Goal: Check status

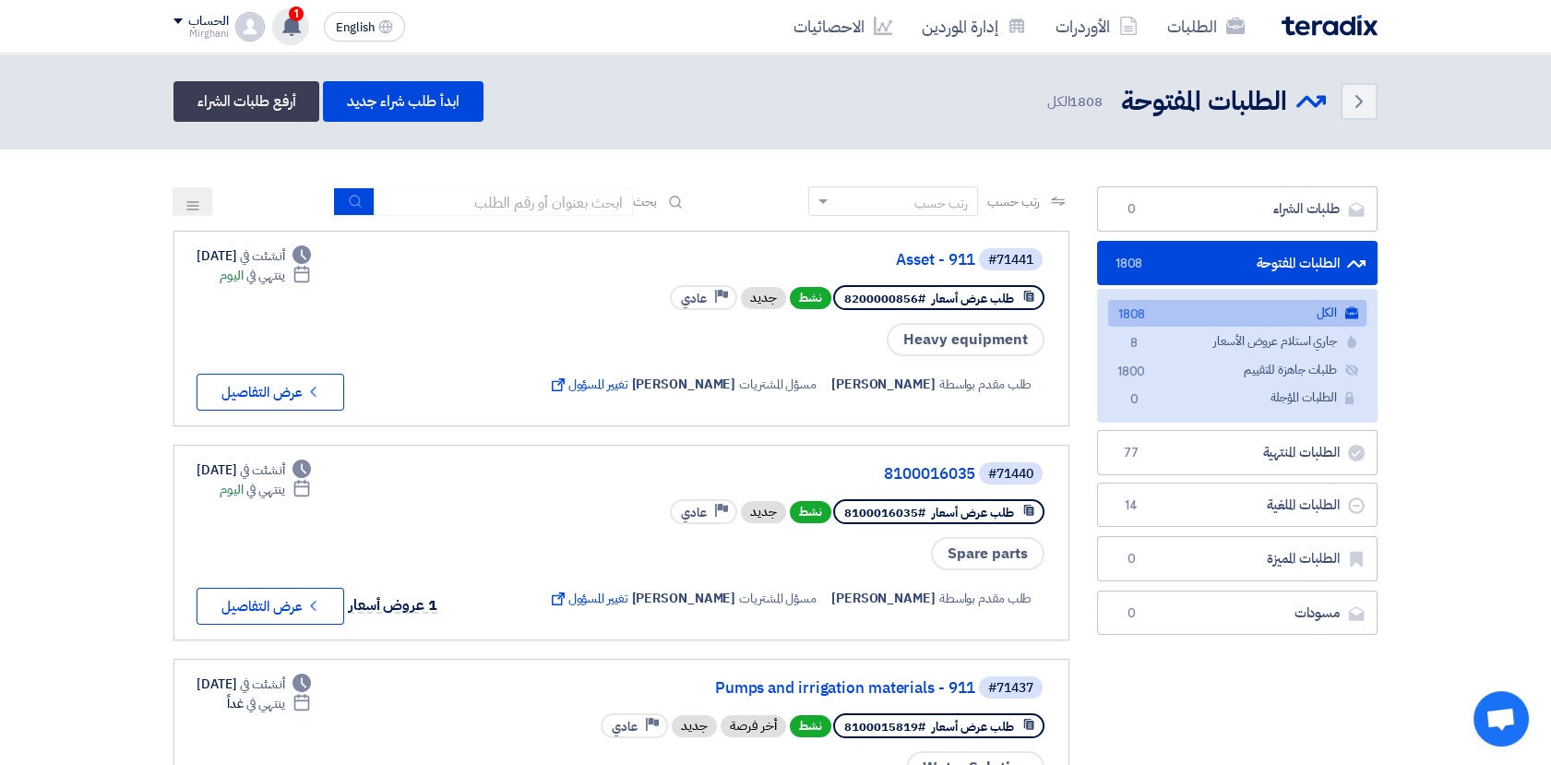
click at [293, 21] on use at bounding box center [291, 26] width 18 height 20
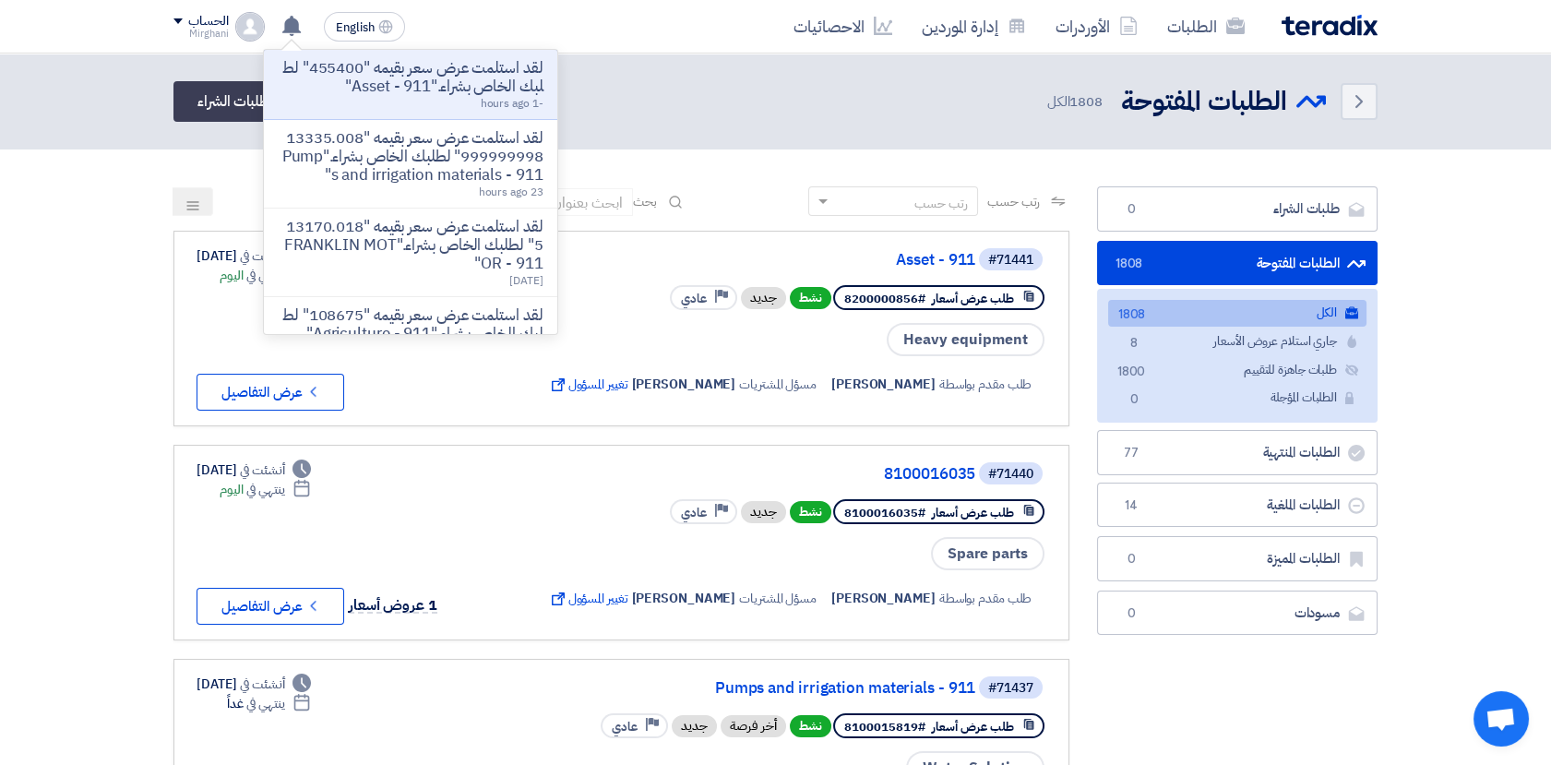
click at [461, 78] on p "لقد استلمت عرض سعر بقيمه "455400" لطلبك الخاص بشراء."Asset - 911"" at bounding box center [411, 77] width 264 height 37
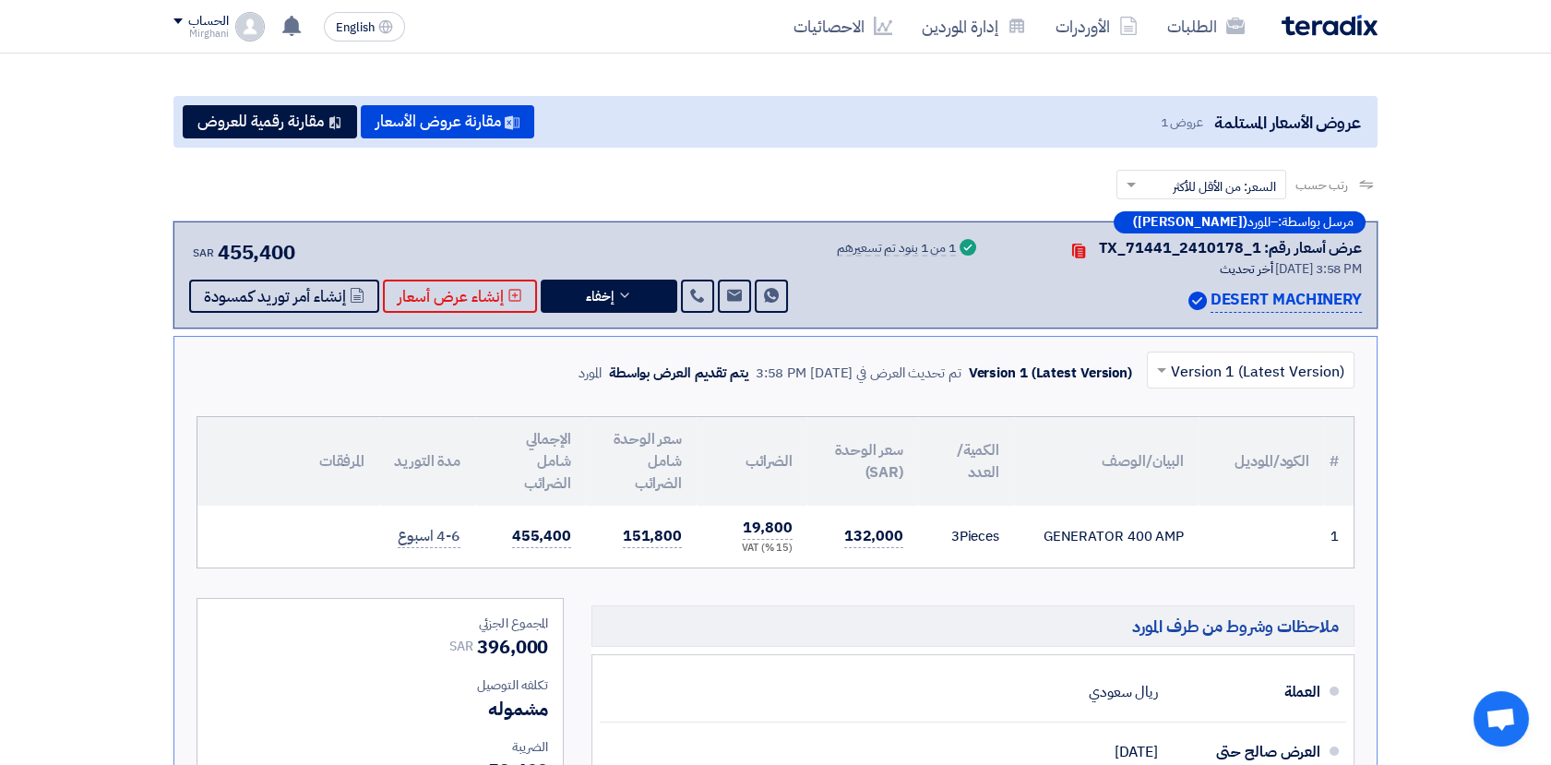
scroll to position [205, 0]
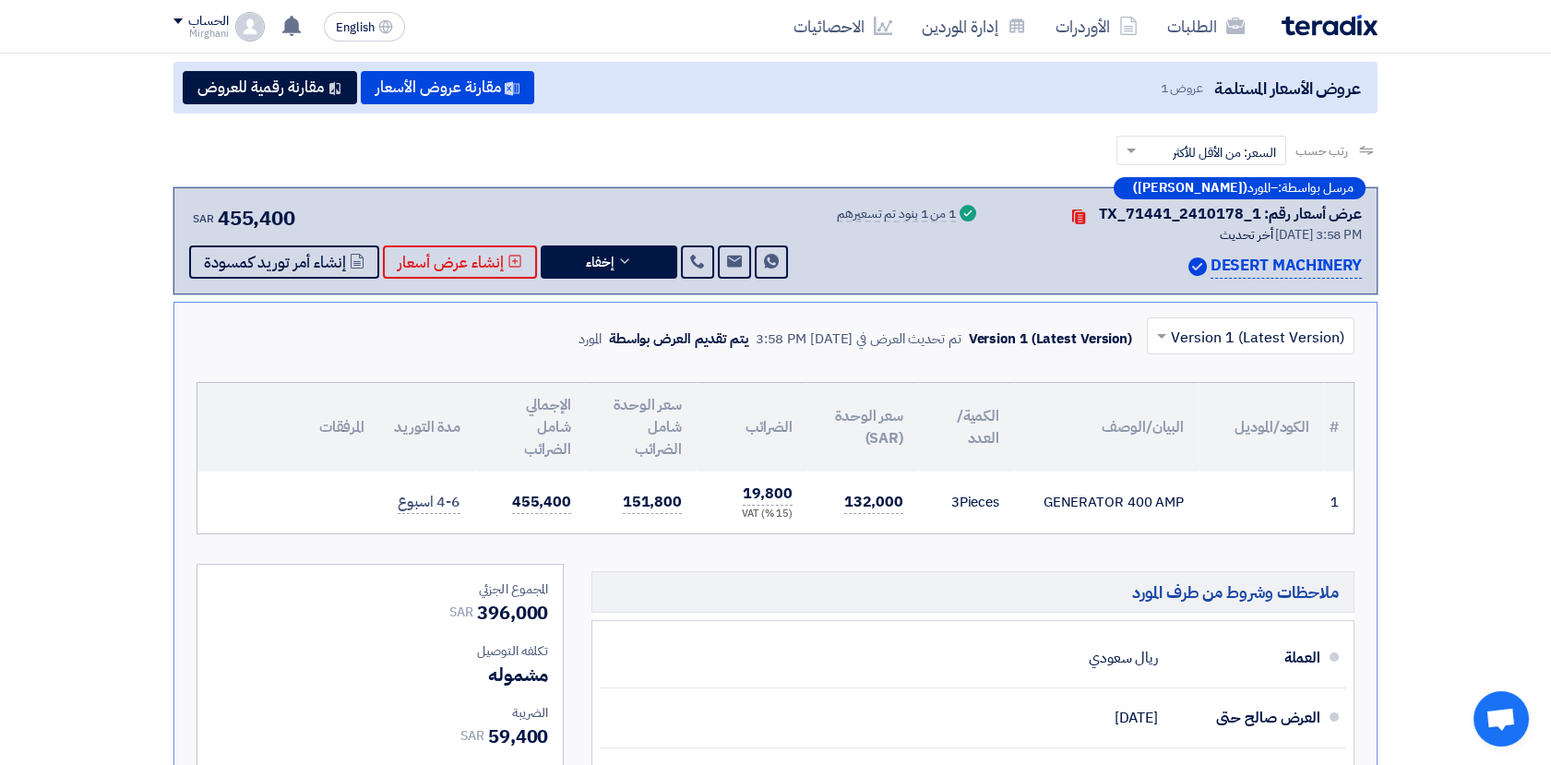
drag, startPoint x: 1047, startPoint y: 505, endPoint x: 1126, endPoint y: 506, distance: 78.4
click at [1126, 506] on div "GENERATOR 400 AMP" at bounding box center [1106, 502] width 155 height 21
drag, startPoint x: 1126, startPoint y: 506, endPoint x: 1187, endPoint y: 496, distance: 61.7
click at [1187, 496] on td "GENERATOR 400 AMP" at bounding box center [1106, 503] width 185 height 62
click at [1196, 10] on link "الطلبات" at bounding box center [1206, 26] width 107 height 43
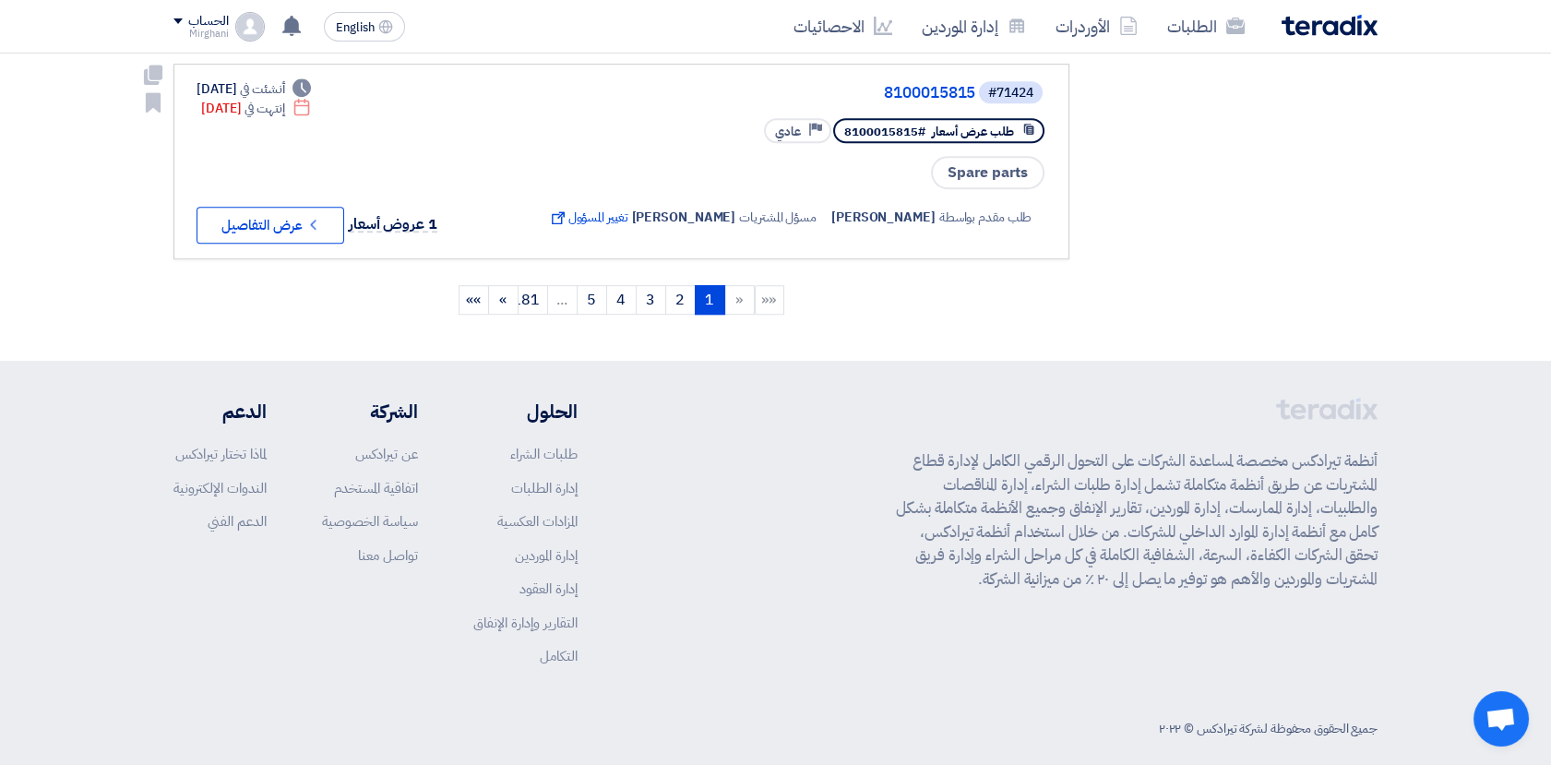
scroll to position [2103, 0]
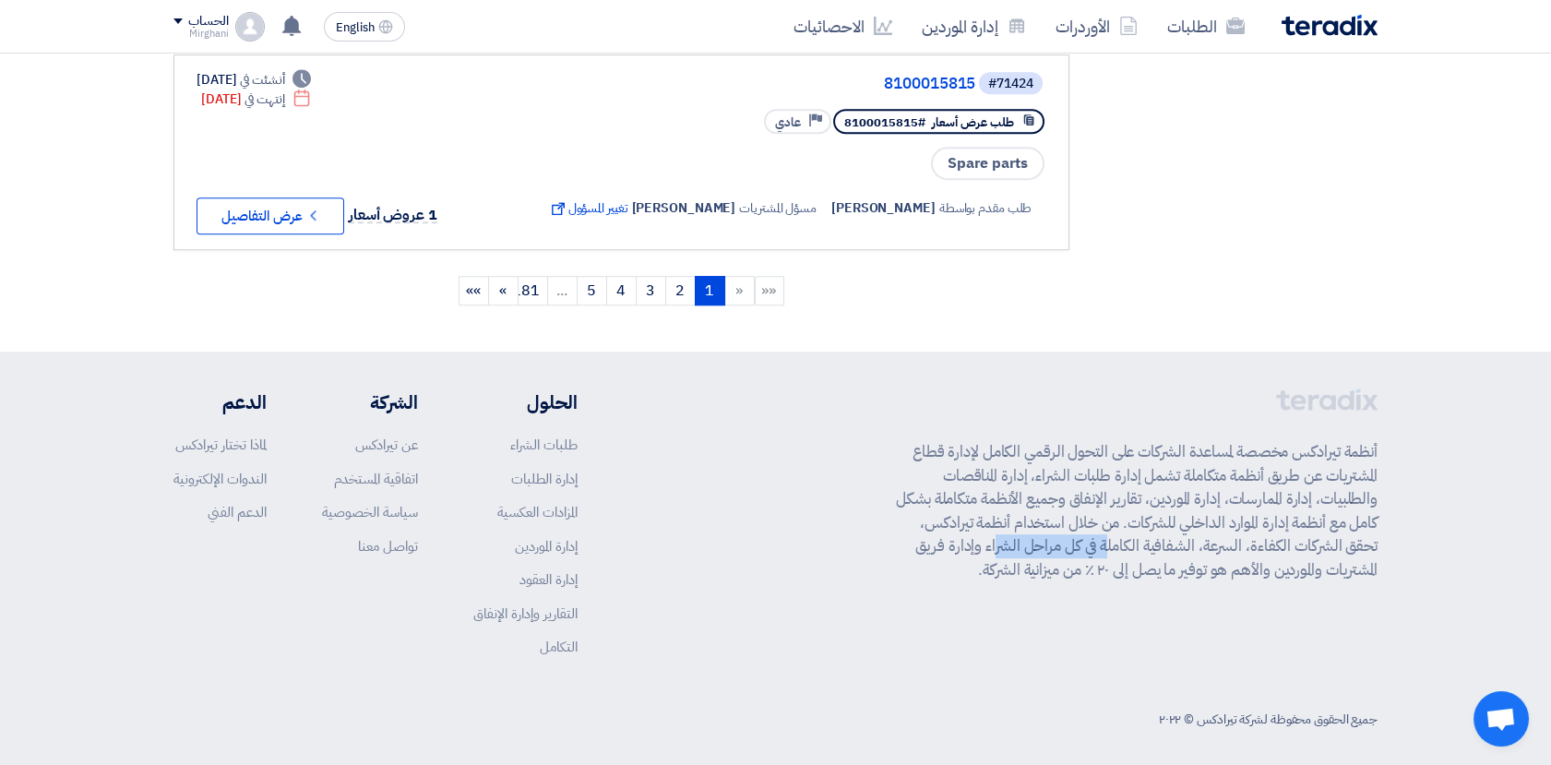
drag, startPoint x: 1011, startPoint y: 543, endPoint x: 1110, endPoint y: 547, distance: 98.8
click at [1110, 547] on p "أنظمة تيرادكس مخصصة لمساعدة الشركات على التحول الرقمي الكامل لإدارة قطاع المشتر…" at bounding box center [1137, 510] width 482 height 141
drag, startPoint x: 1110, startPoint y: 547, endPoint x: 1165, endPoint y: 561, distance: 56.2
click at [1165, 561] on p "أنظمة تيرادكس مخصصة لمساعدة الشركات على التحول الرقمي الكامل لإدارة قطاع المشتر…" at bounding box center [1137, 510] width 482 height 141
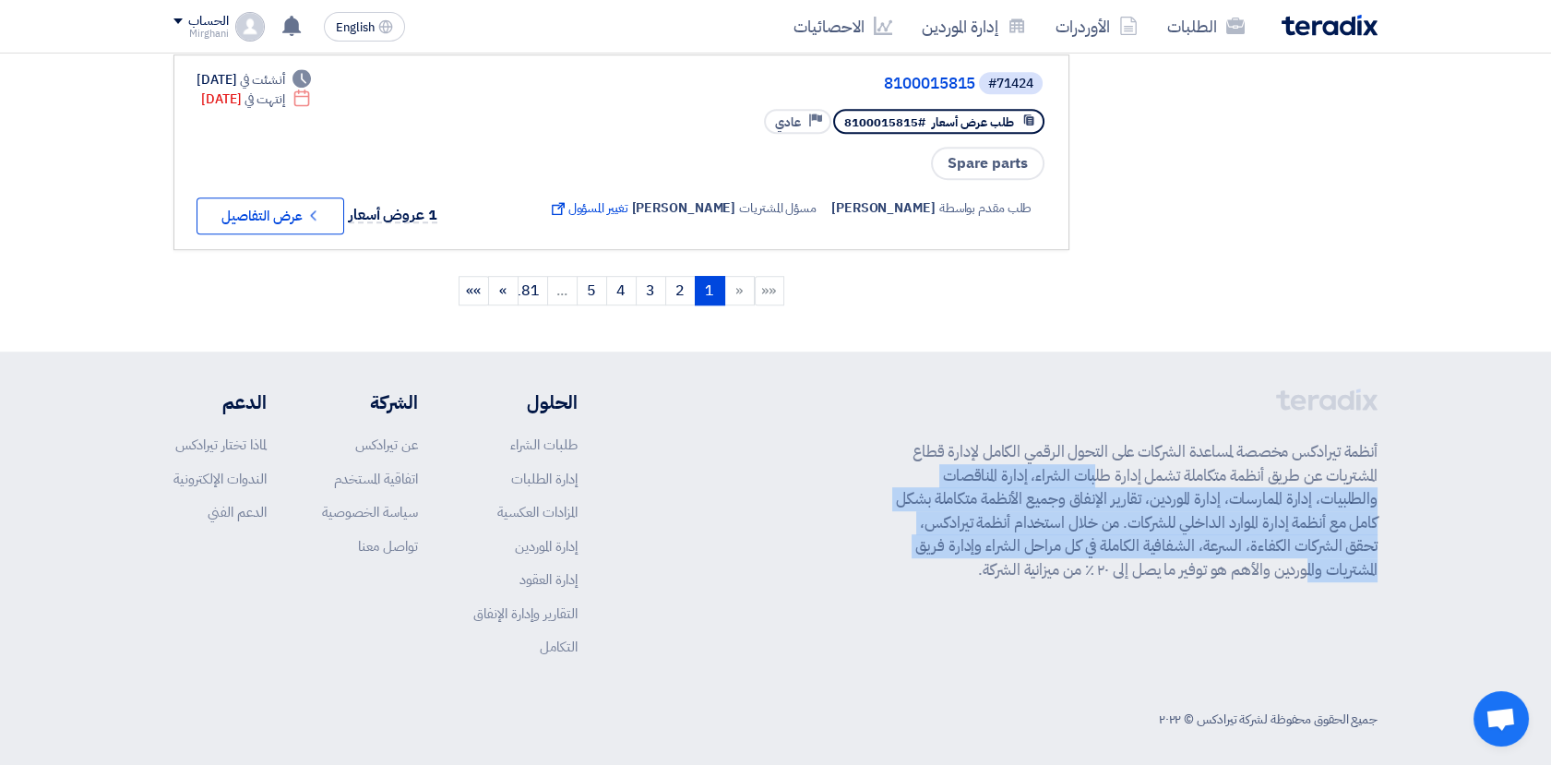
drag, startPoint x: 1165, startPoint y: 561, endPoint x: 1158, endPoint y: 472, distance: 89.7
click at [1158, 472] on p "أنظمة تيرادكس مخصصة لمساعدة الشركات على التحول الرقمي الكامل لإدارة قطاع المشتر…" at bounding box center [1137, 510] width 482 height 141
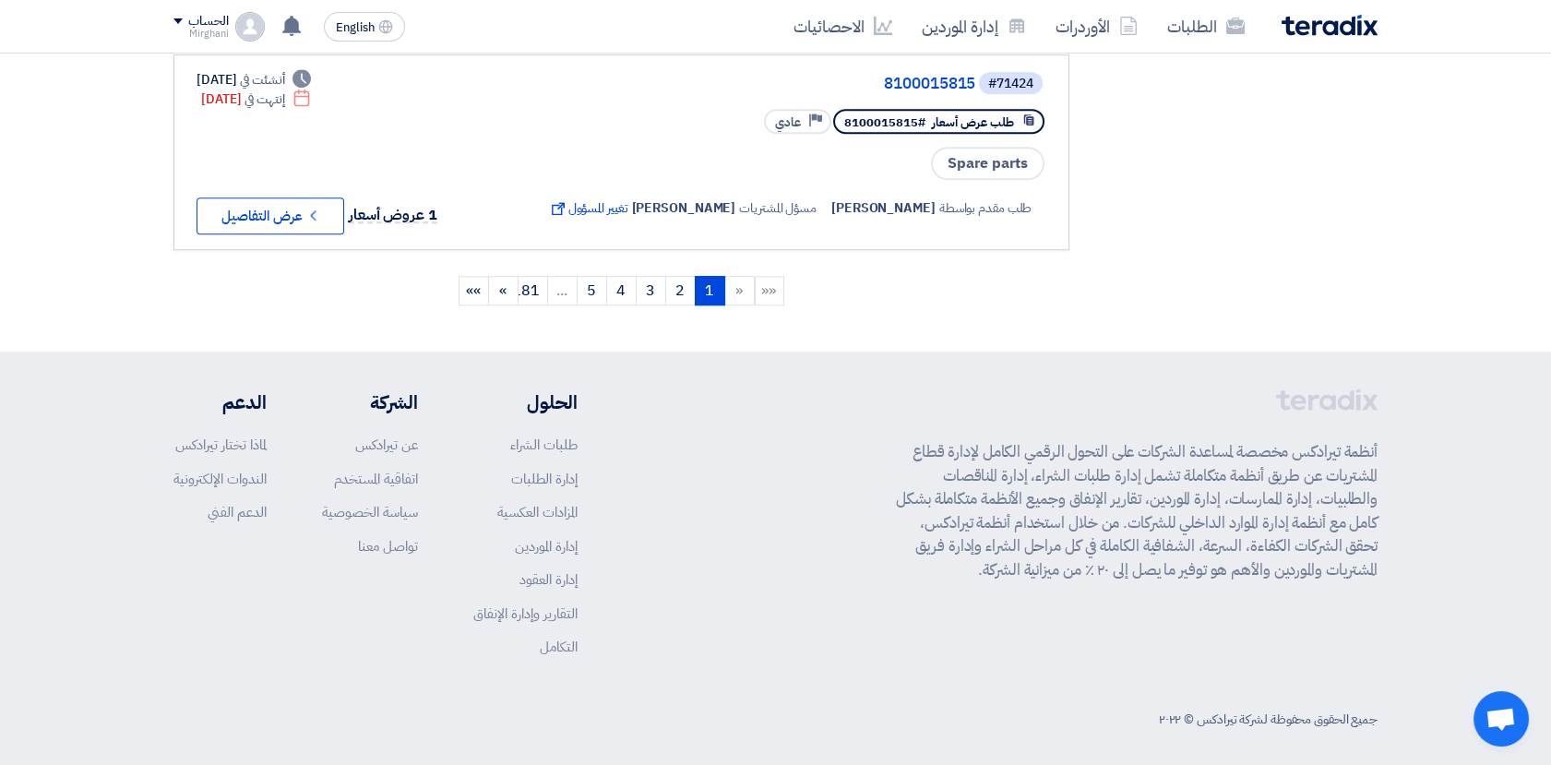
click at [831, 618] on div "أنظمة تيرادكس مخصصة لمساعدة الشركات على التحول الرقمي الكامل لإدارة قطاع المشتر…" at bounding box center [775, 536] width 1204 height 297
drag, startPoint x: 613, startPoint y: 651, endPoint x: 528, endPoint y: 579, distance: 110.7
click at [528, 579] on div "أنظمة تيرادكس مخصصة لمساعدة الشركات على التحول الرقمي الكامل لإدارة قطاع المشتر…" at bounding box center [775, 536] width 1204 height 297
drag, startPoint x: 528, startPoint y: 579, endPoint x: 782, endPoint y: 631, distance: 259.9
click at [782, 631] on div "أنظمة تيرادكس مخصصة لمساعدة الشركات على التحول الرقمي الكامل لإدارة قطاع المشتر…" at bounding box center [775, 536] width 1204 height 297
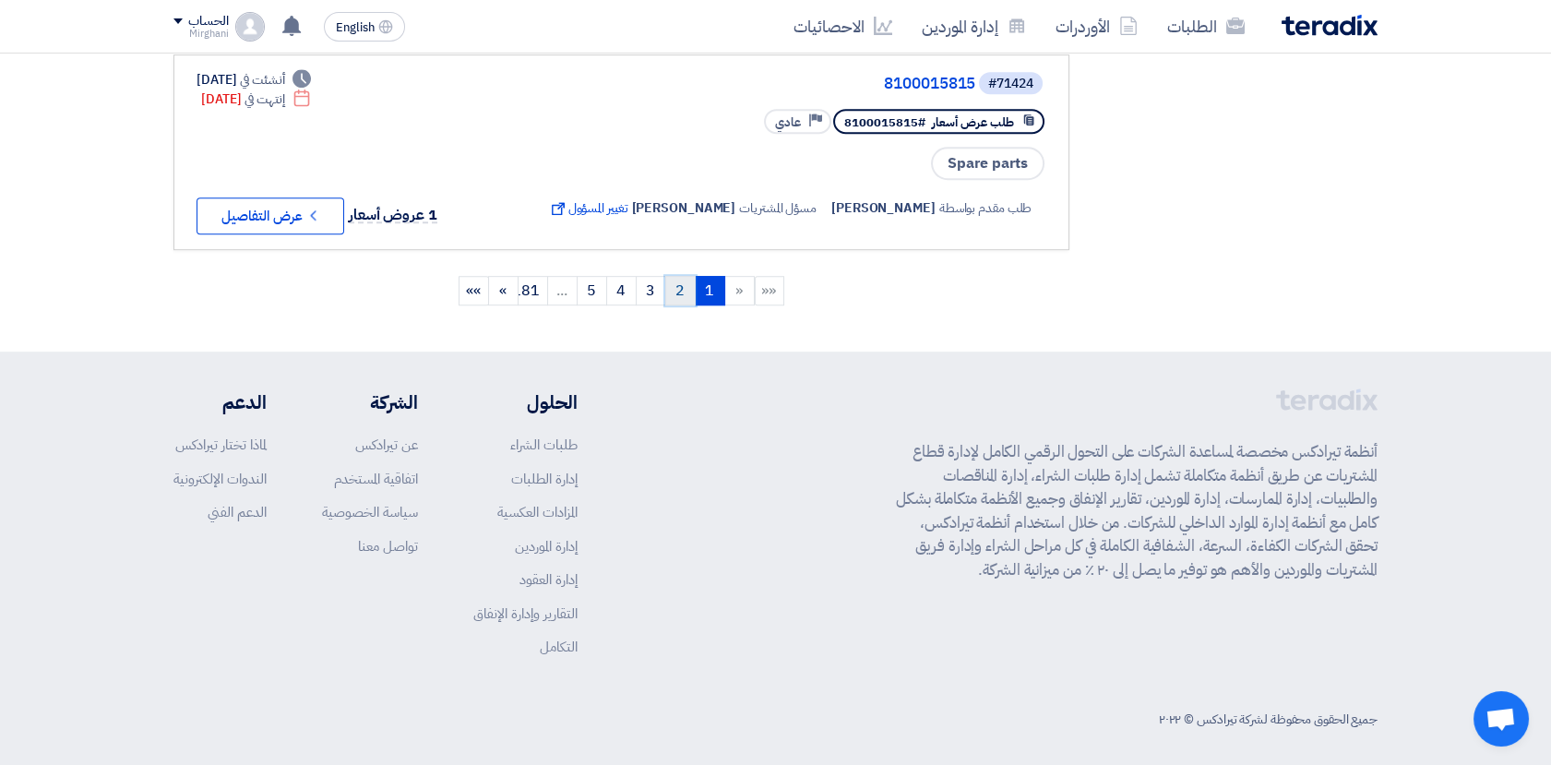
click at [682, 287] on link "2" at bounding box center [680, 291] width 30 height 30
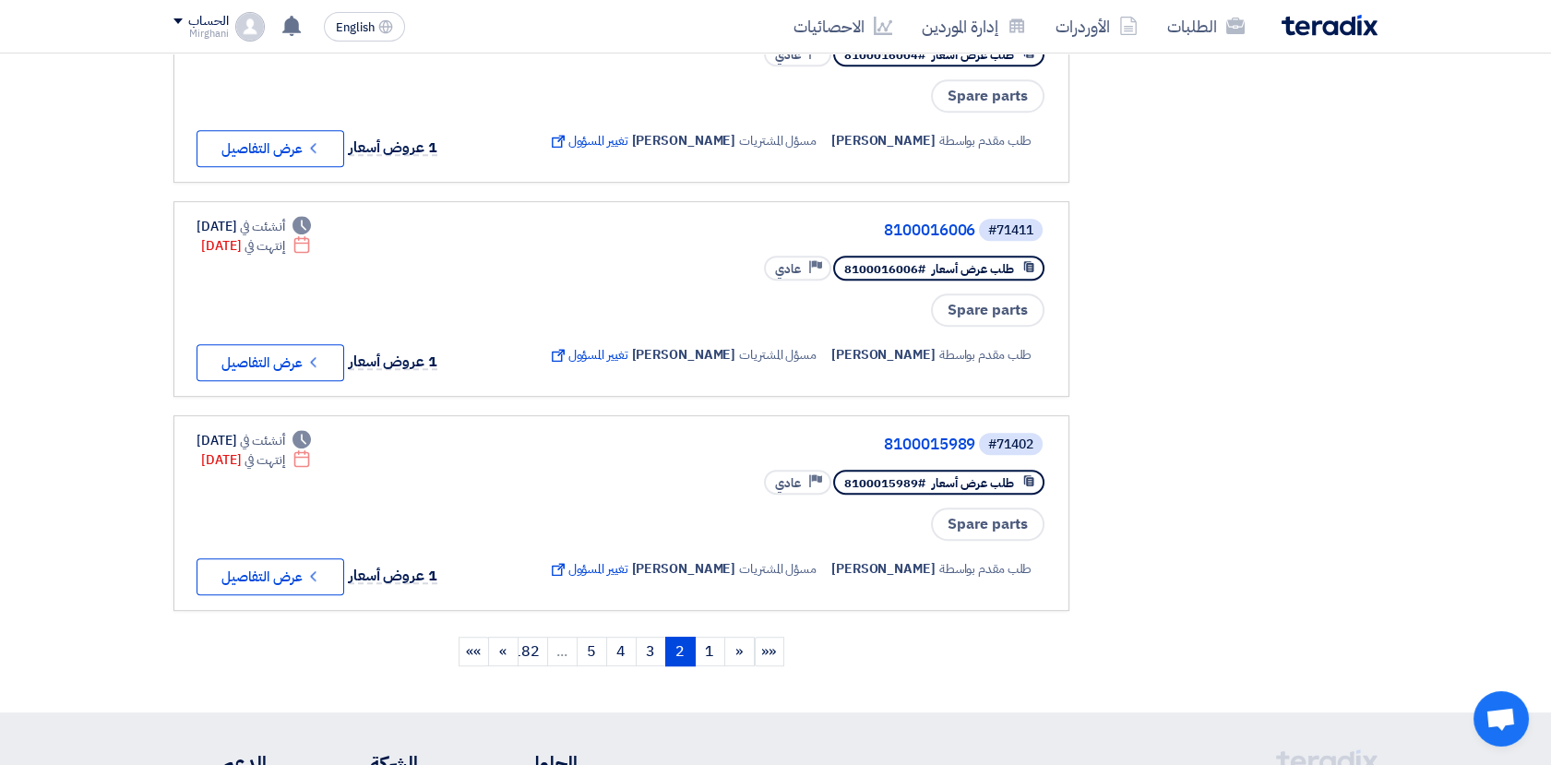
scroll to position [1742, 0]
